Goal: Navigation & Orientation: Find specific page/section

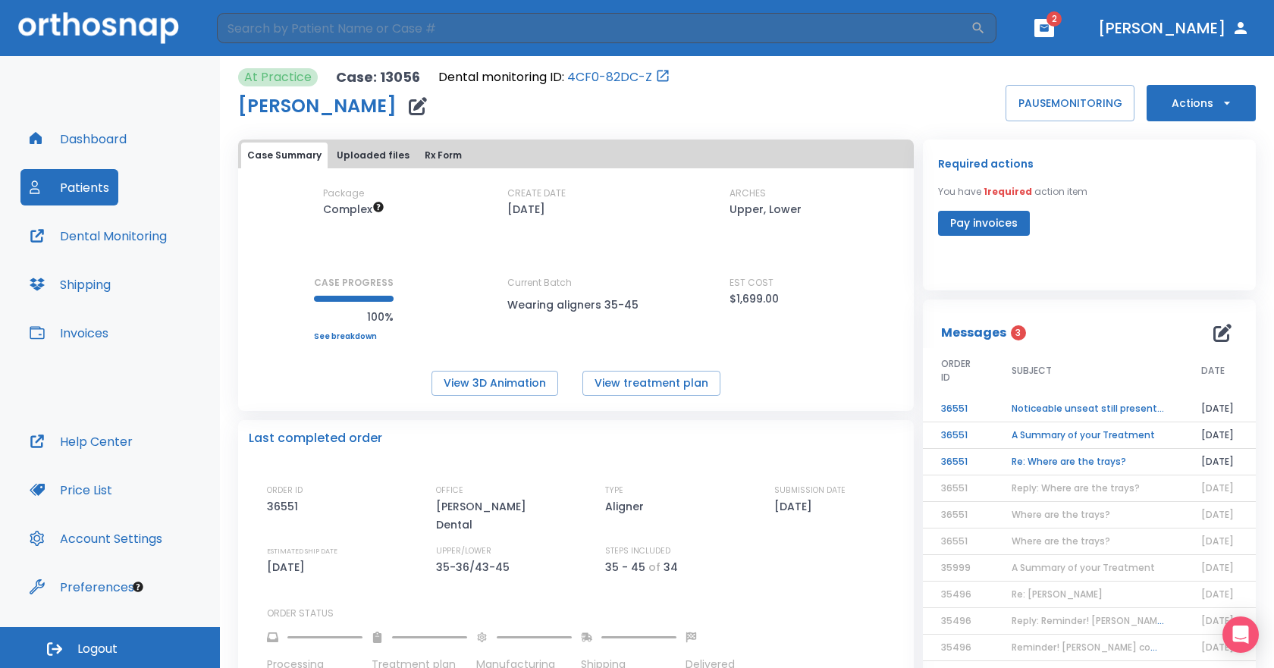
drag, startPoint x: 73, startPoint y: 113, endPoint x: 71, endPoint y: 121, distance: 8.5
click at [71, 118] on div "Dashboard Patients Dental Monitoring Shipping Invoices Help Center Price List A…" at bounding box center [110, 341] width 220 height 571
click at [69, 131] on button "Dashboard" at bounding box center [77, 139] width 115 height 36
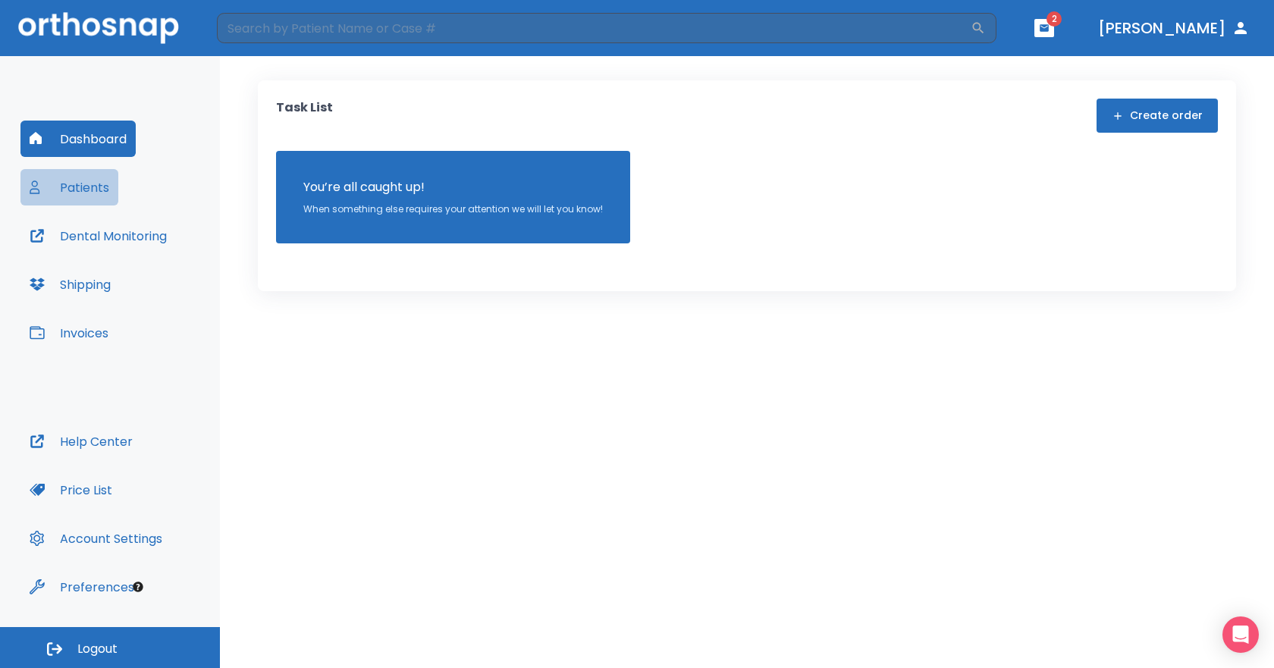
click at [86, 182] on button "Patients" at bounding box center [69, 187] width 98 height 36
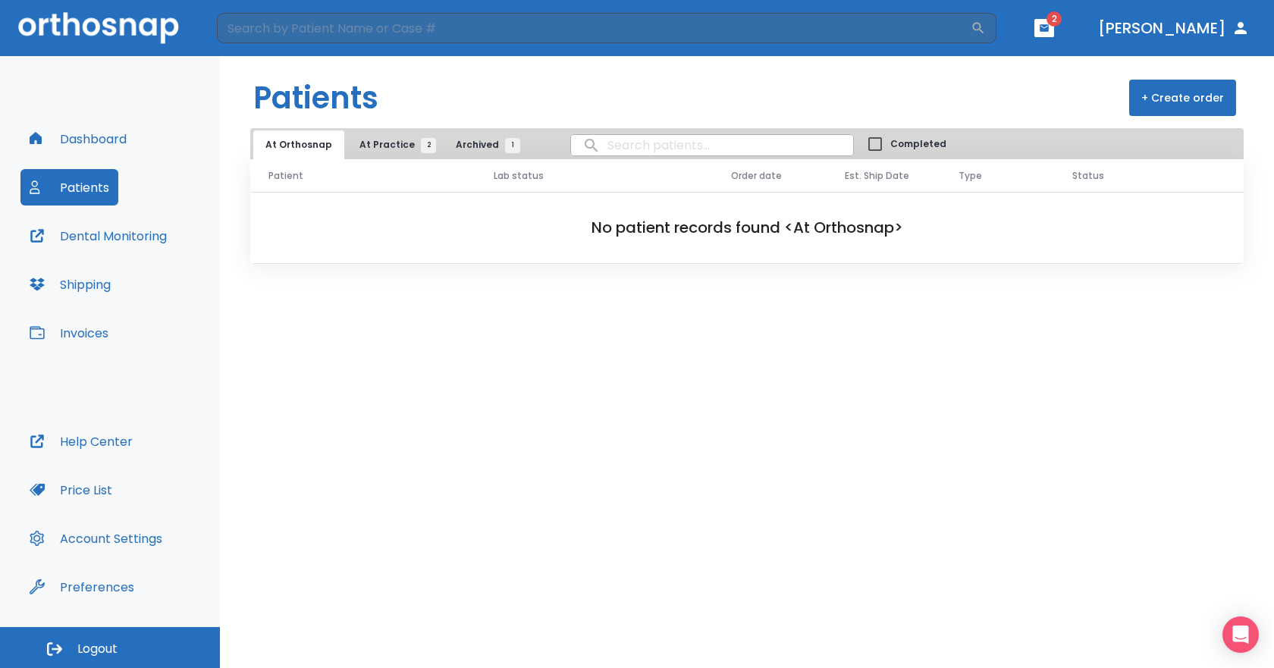
click at [380, 138] on span "At Practice 2" at bounding box center [393, 145] width 69 height 14
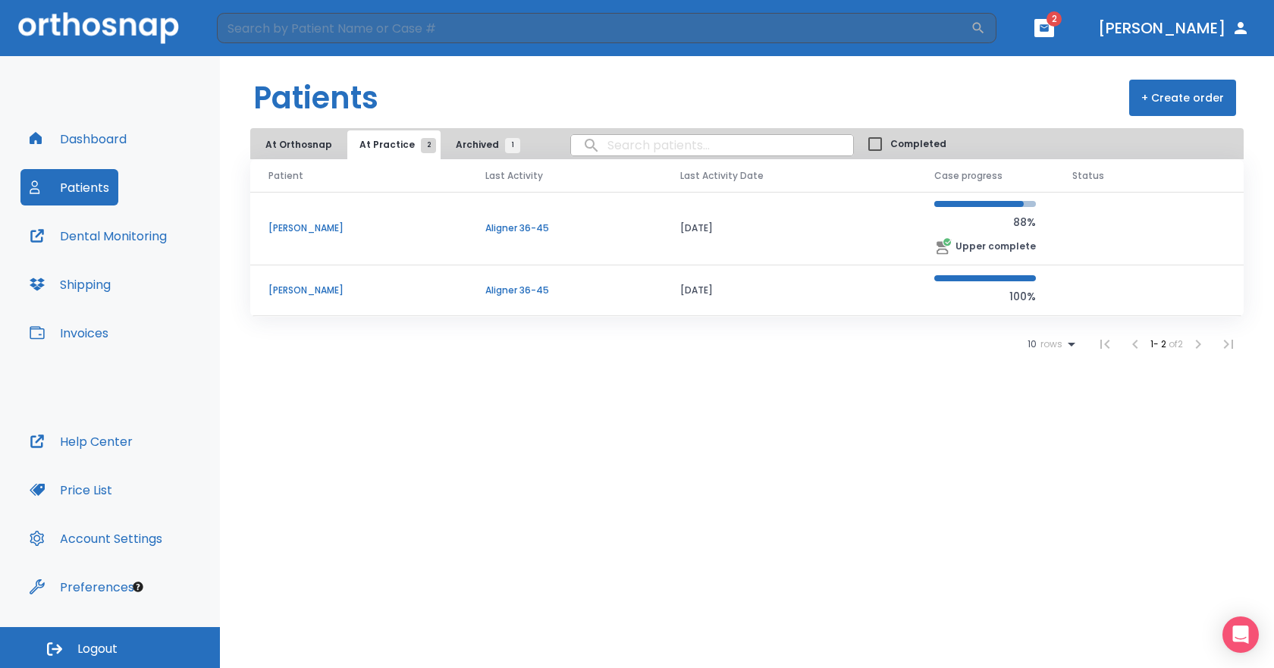
click at [294, 225] on p "[PERSON_NAME]" at bounding box center [358, 228] width 180 height 14
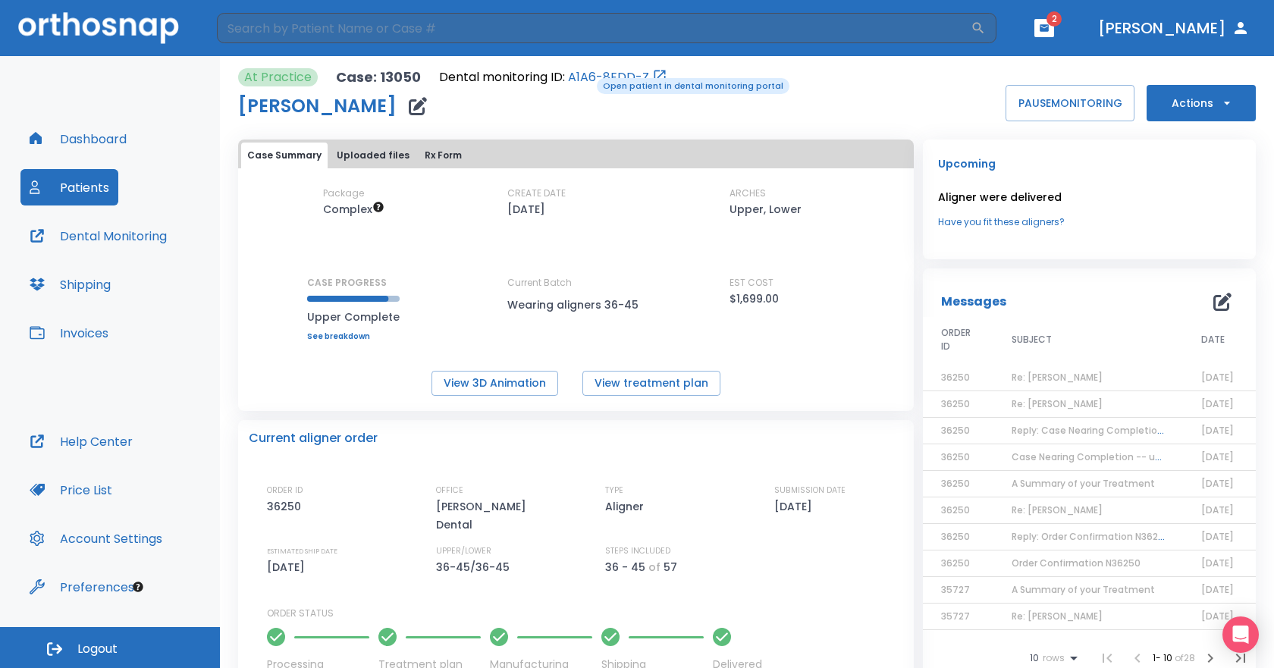
click at [586, 77] on link "A1A6-8EDD-Z" at bounding box center [608, 77] width 81 height 18
